Goal: Download file/media

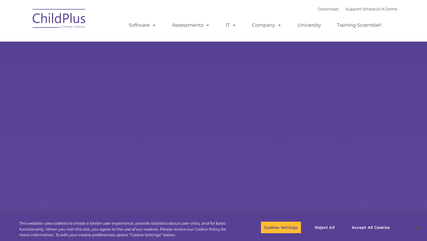
select select "MEDIUM"
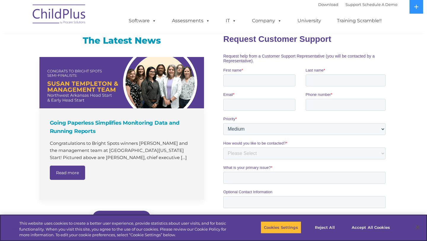
scroll to position [380, 0]
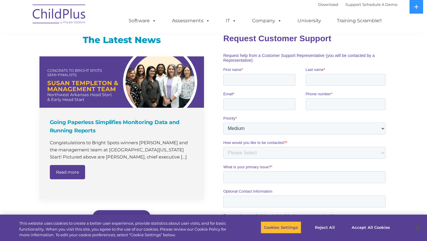
click at [397, 33] on ul "Software ChildPlus: The original and most widely-used Head Start data managemen…" at bounding box center [257, 21] width 281 height 24
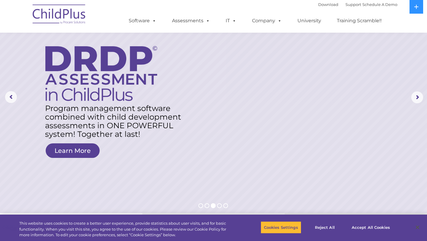
scroll to position [0, 0]
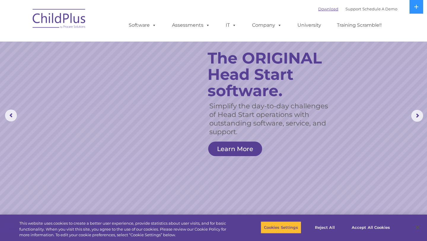
click at [319, 10] on link "Download" at bounding box center [328, 9] width 20 height 5
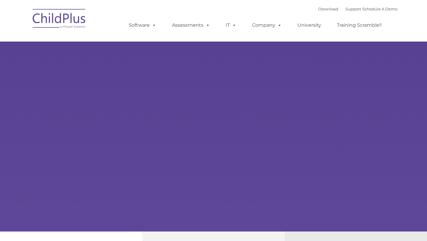
type input ""
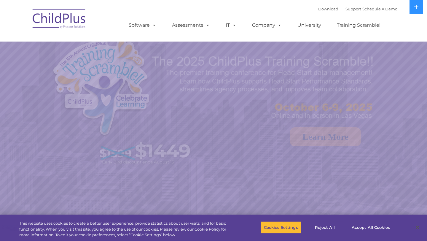
select select "MEDIUM"
